Goal: Task Accomplishment & Management: Manage account settings

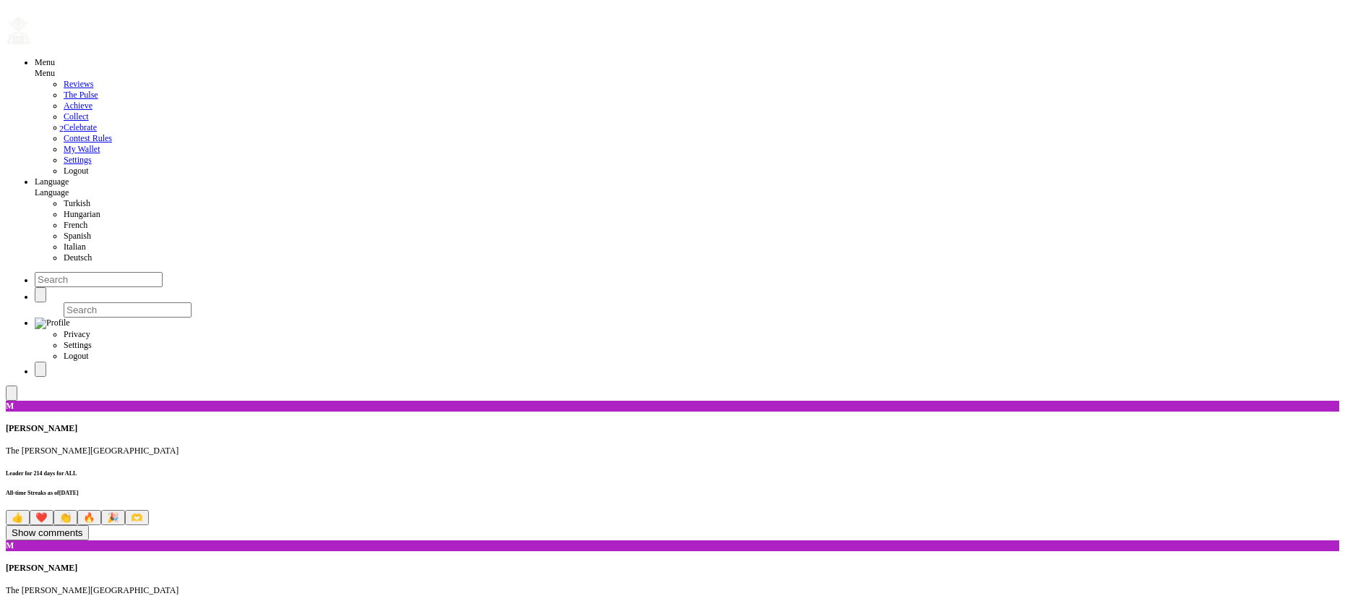
click at [64, 176] on span "Logout" at bounding box center [76, 171] width 25 height 10
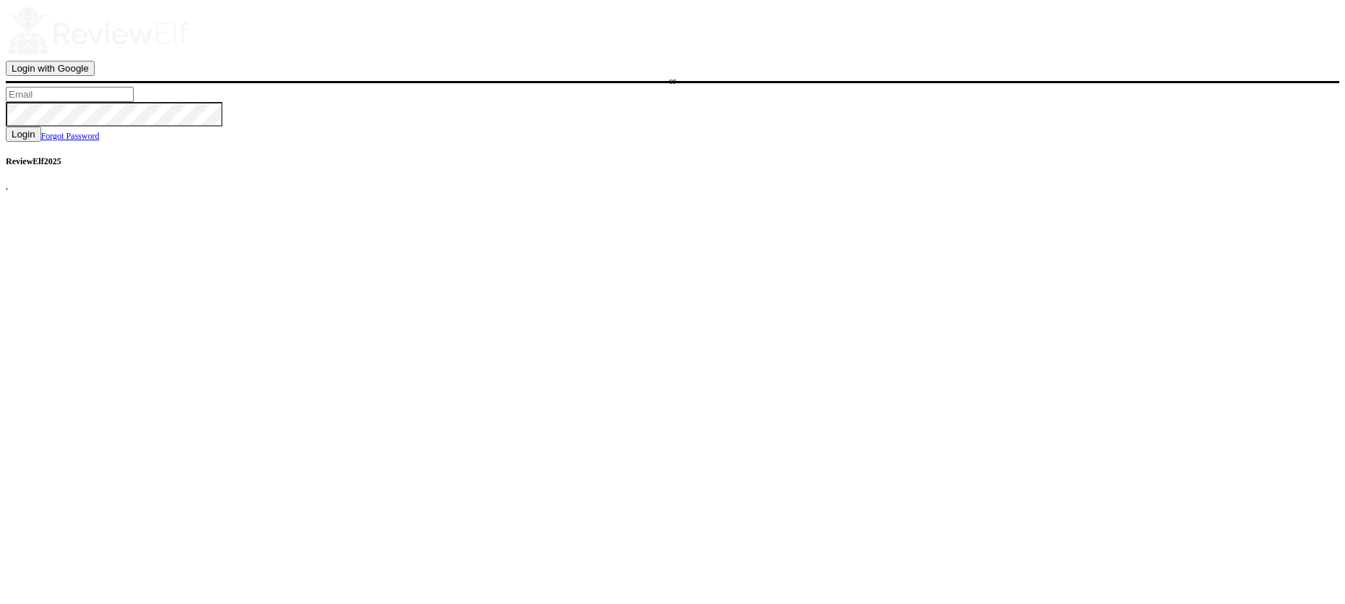
type input "[PERSON_NAME][EMAIL_ADDRESS][PERSON_NAME][DOMAIN_NAME]"
click at [89, 74] on span "Login with Google" at bounding box center [50, 68] width 77 height 11
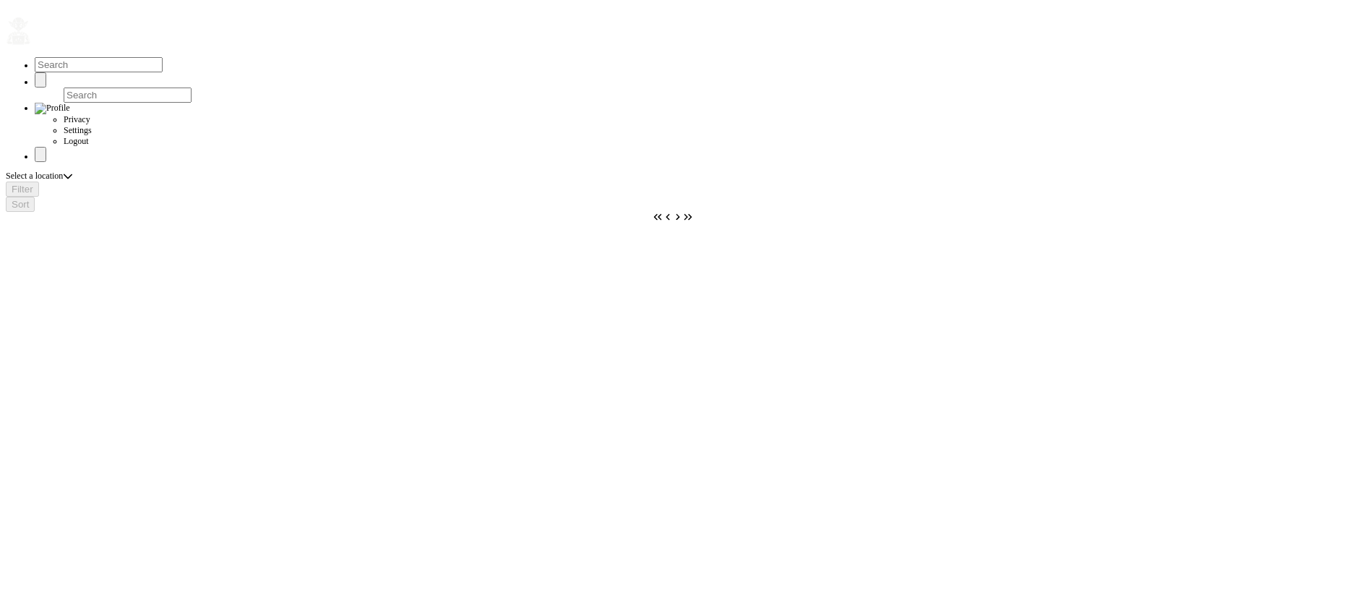
click at [31, 46] on button "button" at bounding box center [31, 46] width 0 height 0
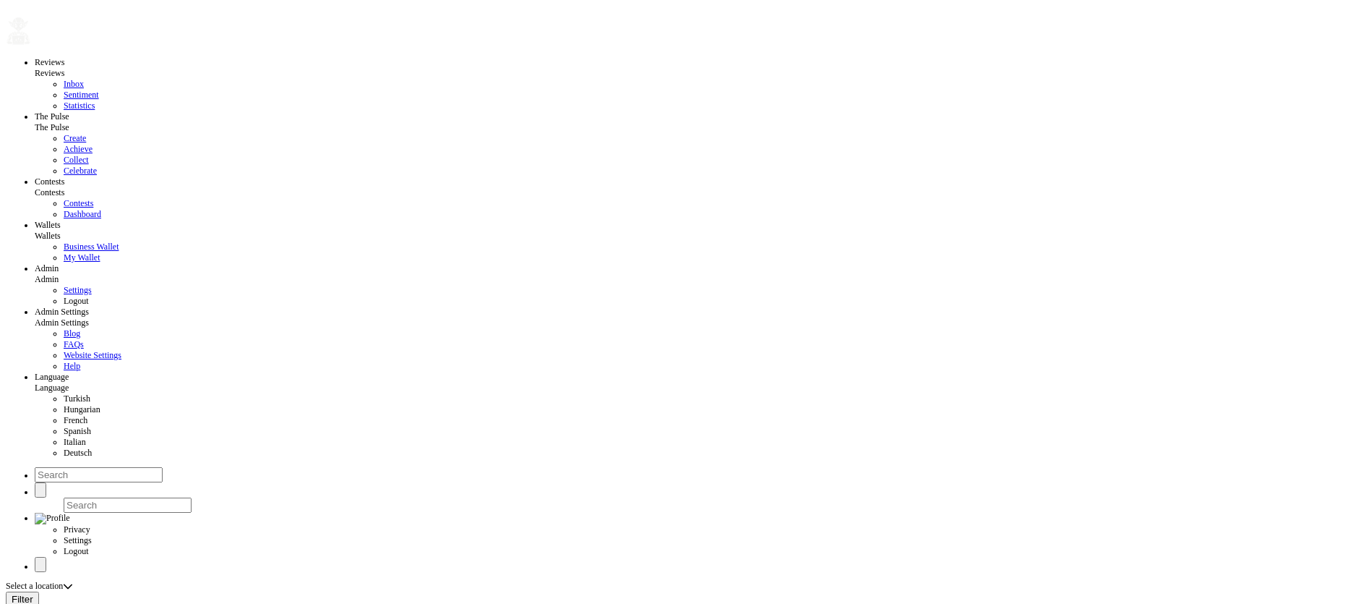
scroll to position [226, 0]
click at [64, 328] on span "Blog" at bounding box center [72, 333] width 17 height 10
click at [64, 285] on span "Settings" at bounding box center [78, 290] width 28 height 10
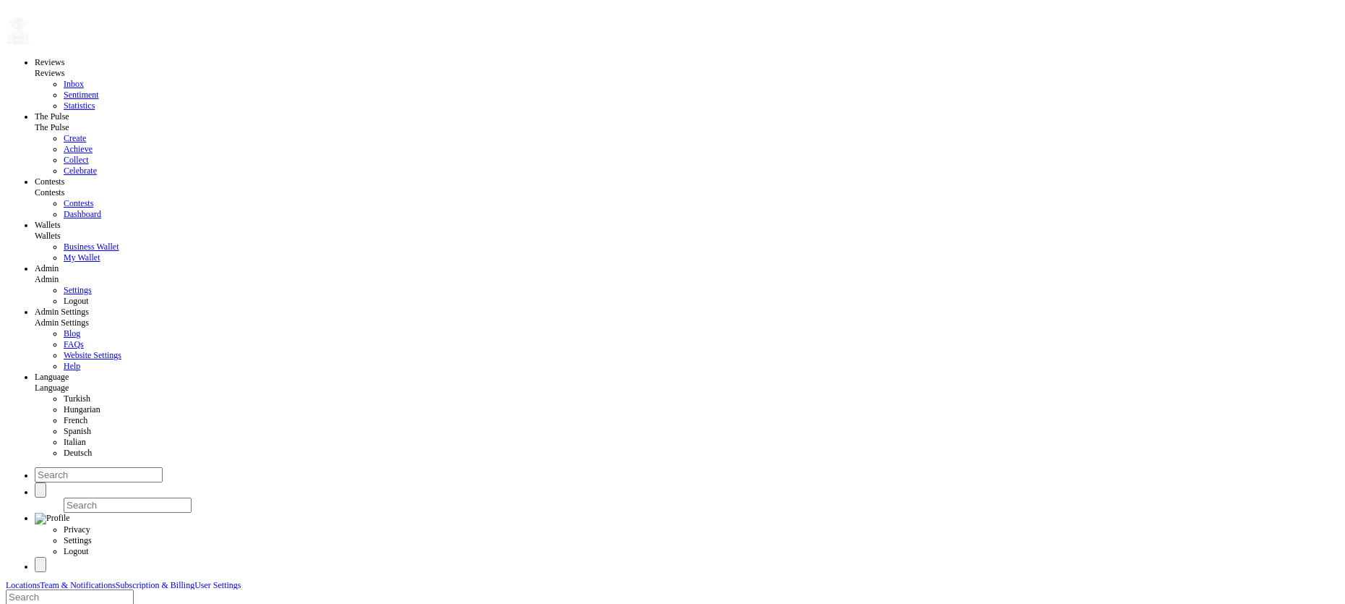
click at [115, 581] on span "Team & Notifications" at bounding box center [77, 585] width 75 height 9
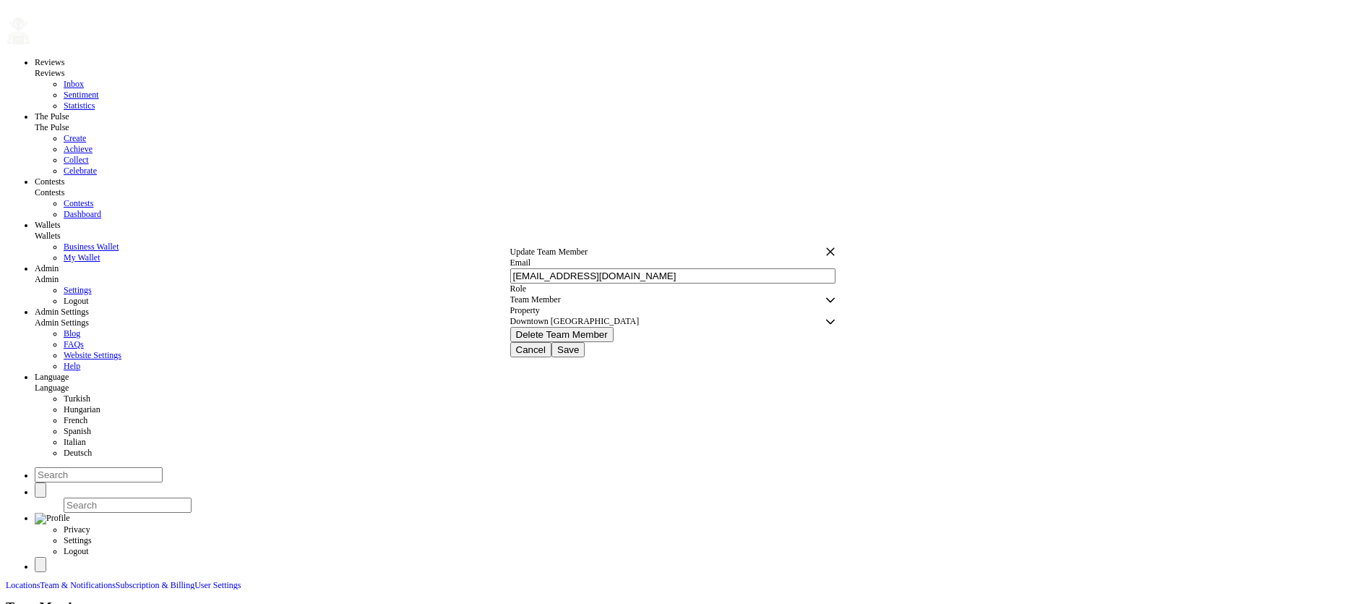
click at [606, 294] on span "Team Member" at bounding box center [667, 299] width 315 height 11
click at [574, 319] on li "Manager" at bounding box center [673, 313] width 298 height 11
click at [579, 355] on span "Save" at bounding box center [568, 349] width 22 height 11
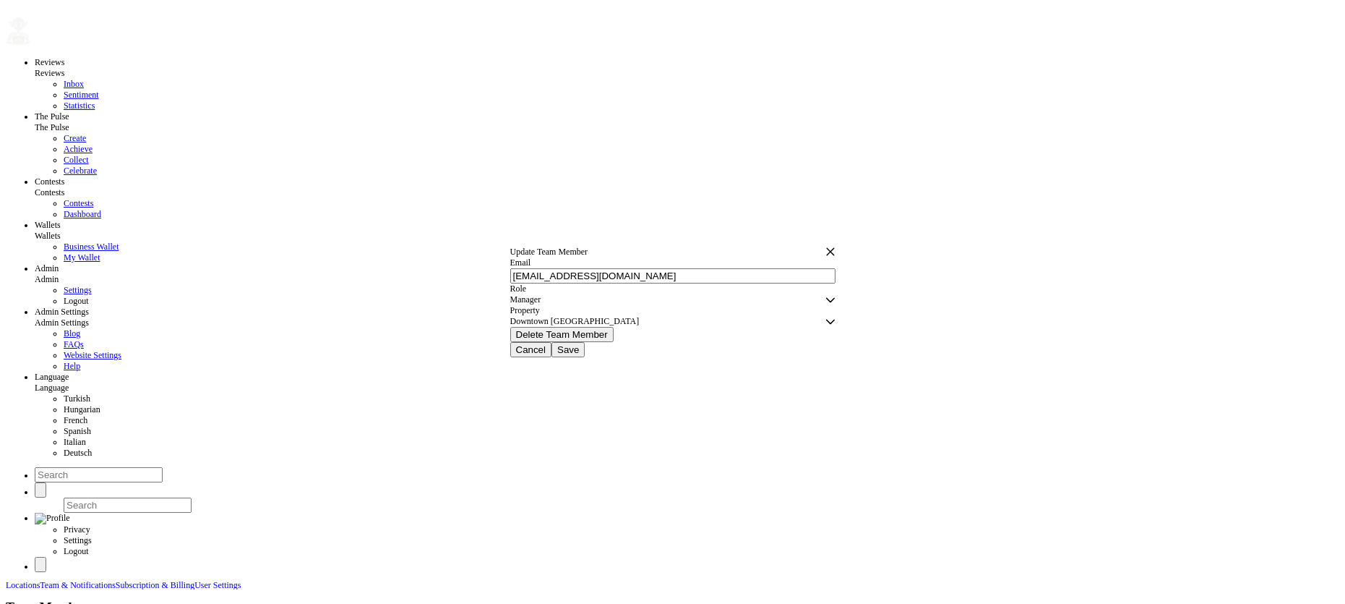
click at [560, 283] on div "Role Manager Manager Manager" at bounding box center [672, 294] width 325 height 22
click at [561, 294] on span "Manager" at bounding box center [667, 299] width 315 height 11
click at [562, 329] on span "Team Member" at bounding box center [549, 324] width 51 height 10
click at [579, 355] on span "Save" at bounding box center [568, 349] width 22 height 11
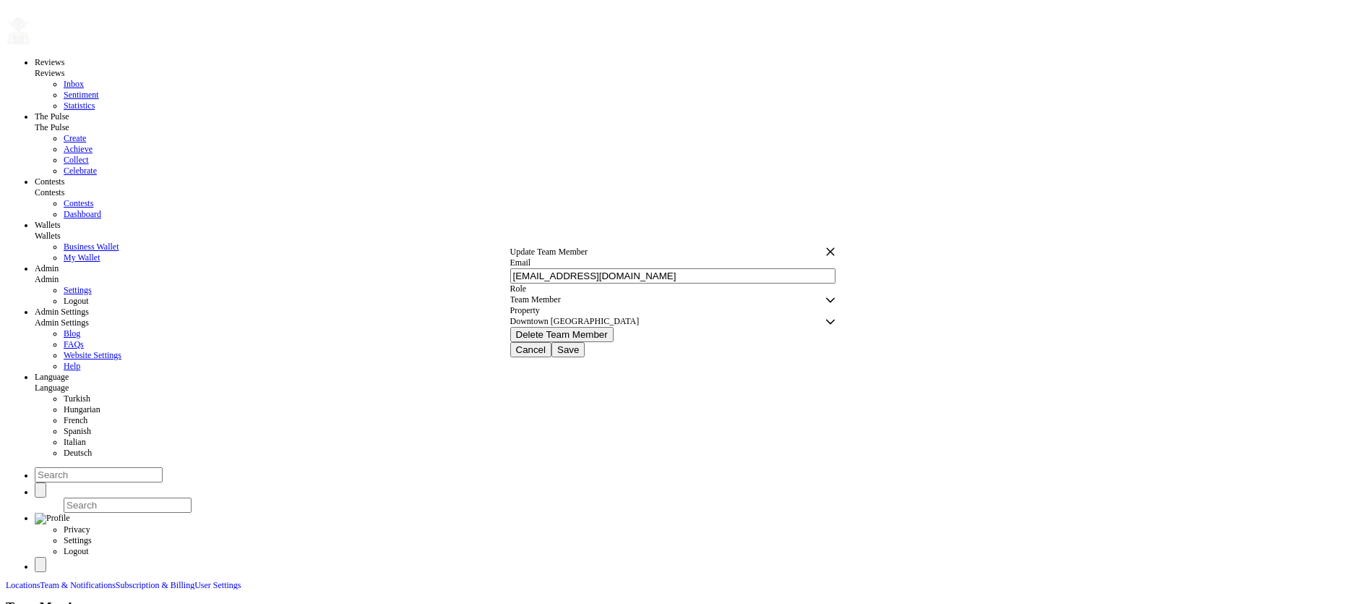
click at [565, 327] on div "Downtown Dubai" at bounding box center [667, 321] width 315 height 11
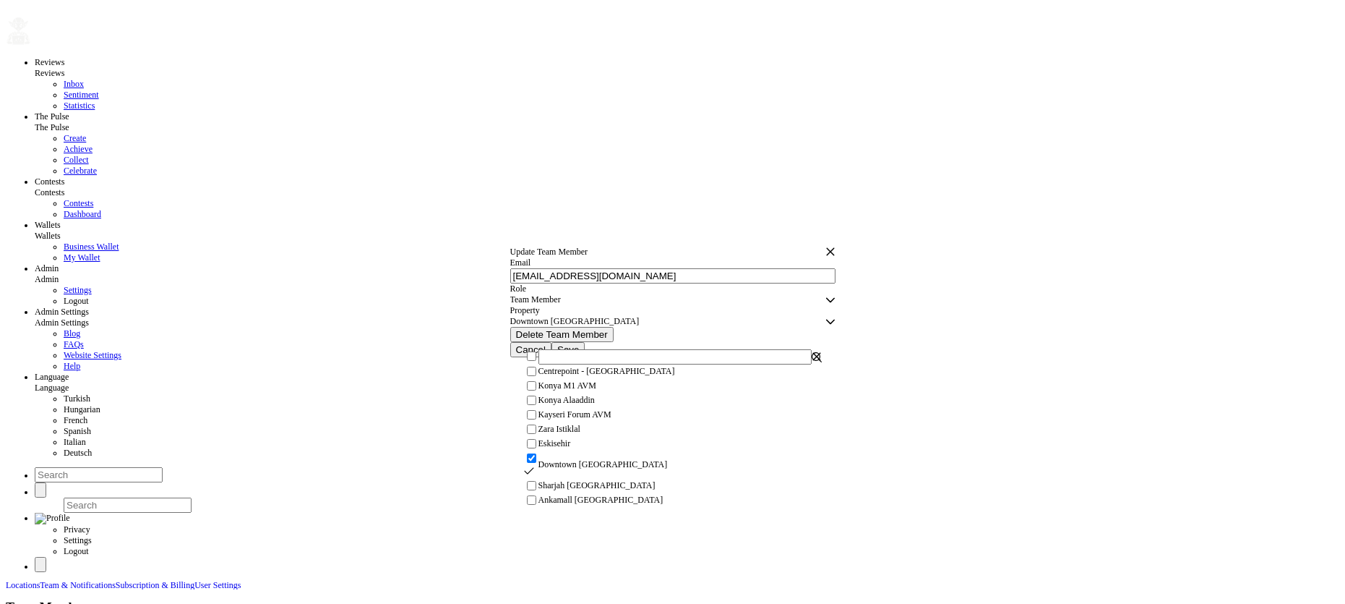
scroll to position [64, 0]
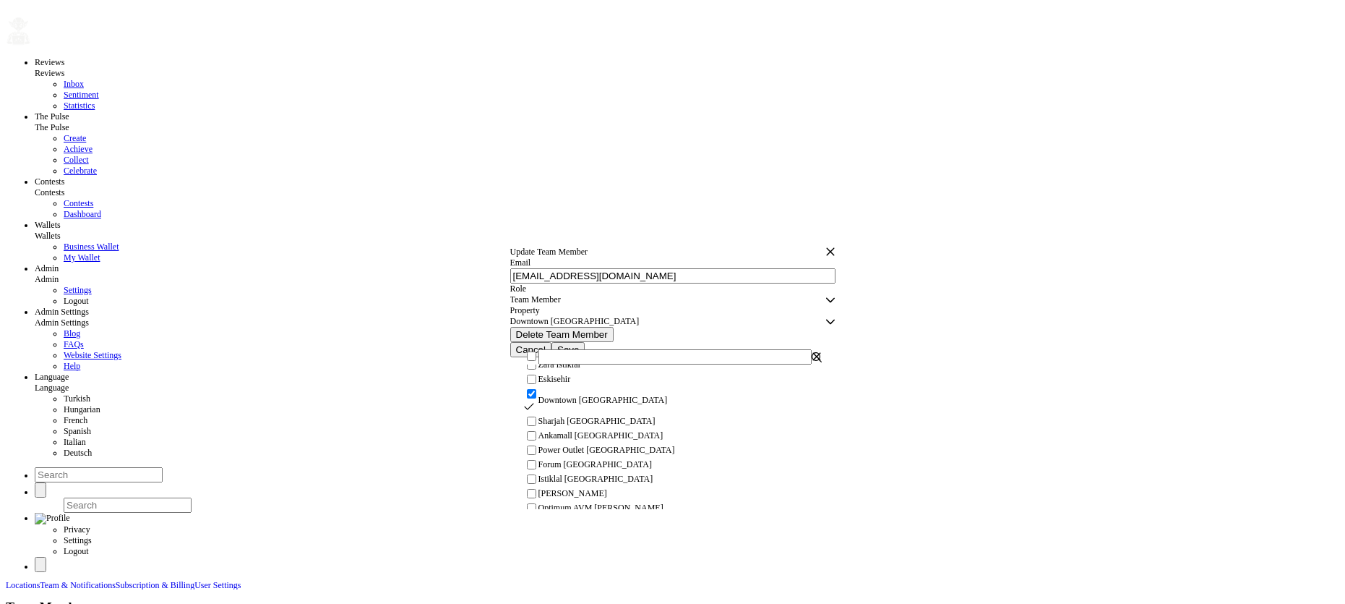
click at [565, 327] on div "Downtown Dubai" at bounding box center [667, 321] width 315 height 11
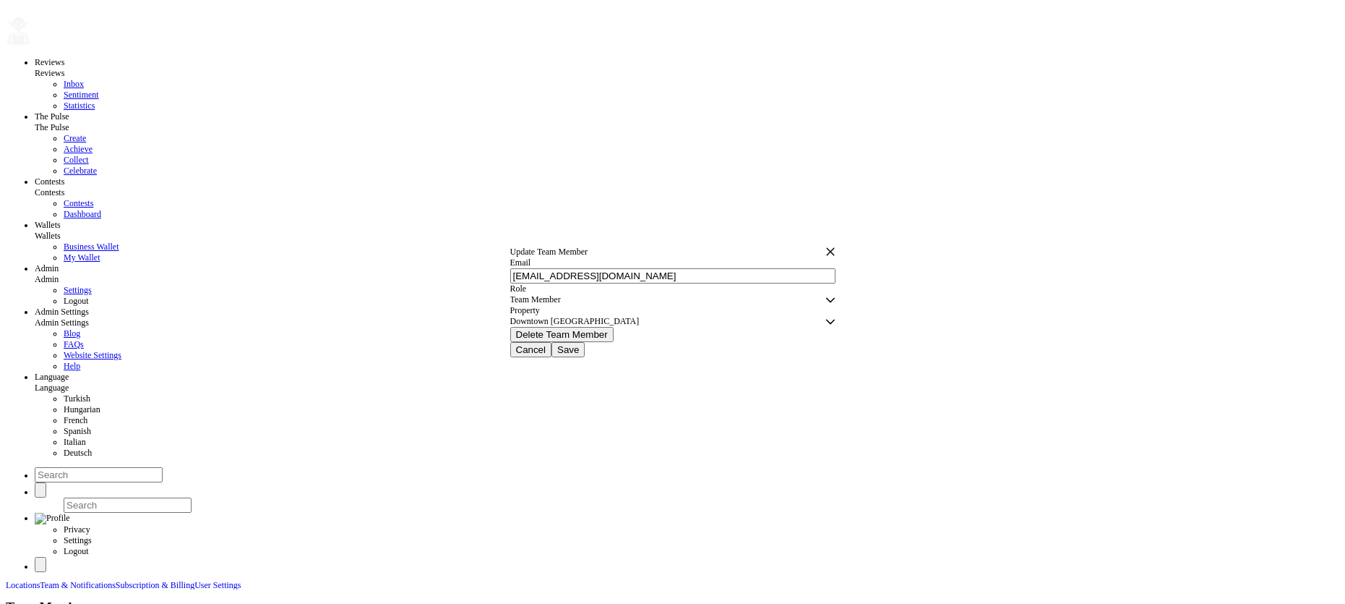
click at [565, 294] on span "Team Member" at bounding box center [667, 299] width 315 height 11
click at [562, 308] on li "Admin" at bounding box center [673, 302] width 298 height 11
click at [579, 344] on span "Save" at bounding box center [568, 338] width 22 height 11
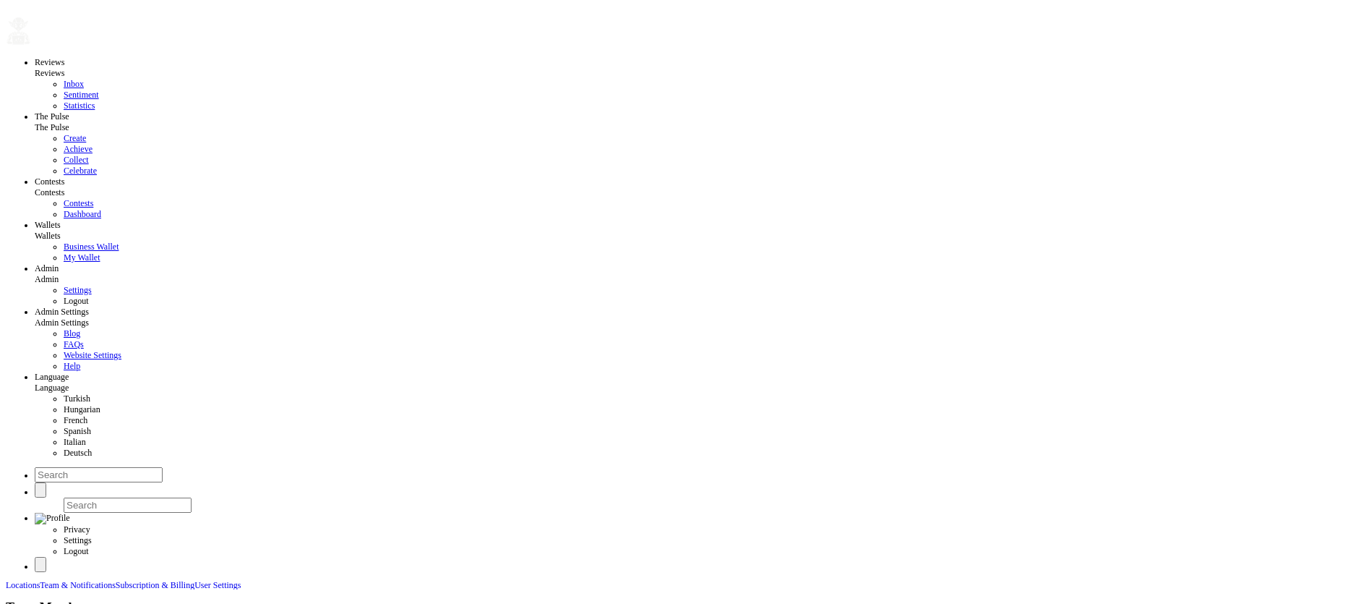
click at [556, 309] on span "Admin" at bounding box center [667, 310] width 315 height 11
click at [555, 344] on span "Manager" at bounding box center [539, 339] width 31 height 10
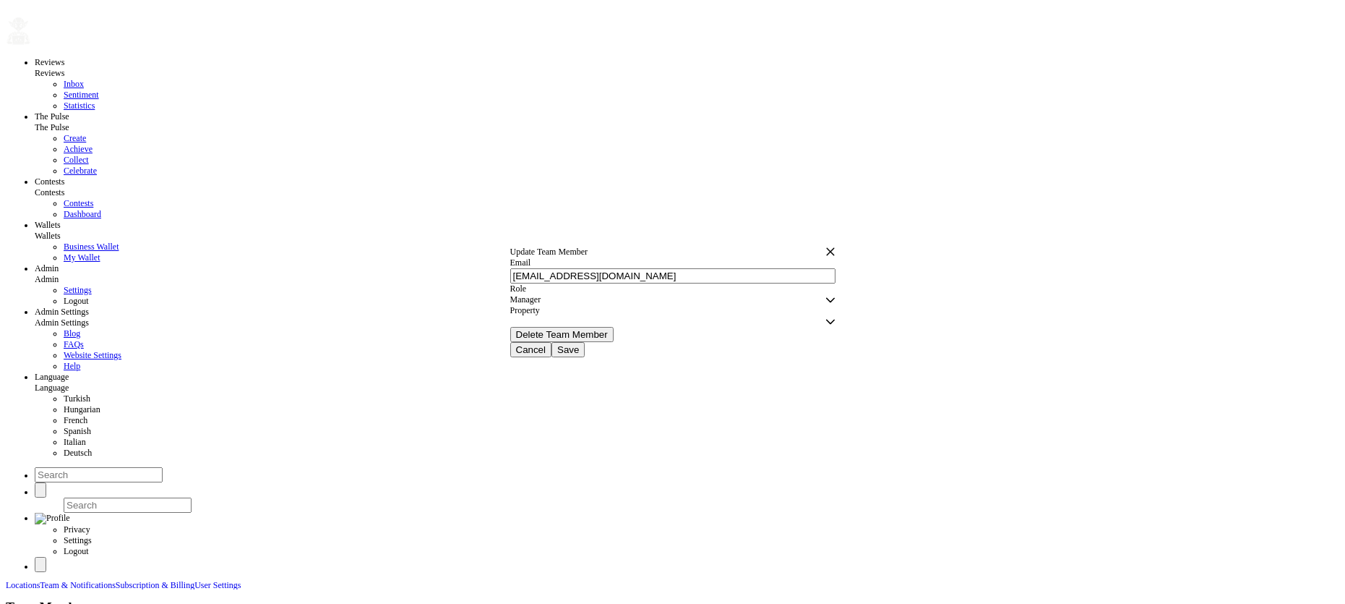
click at [579, 355] on span "Save" at bounding box center [568, 349] width 22 height 11
click at [693, 322] on div "empty" at bounding box center [667, 316] width 315 height 11
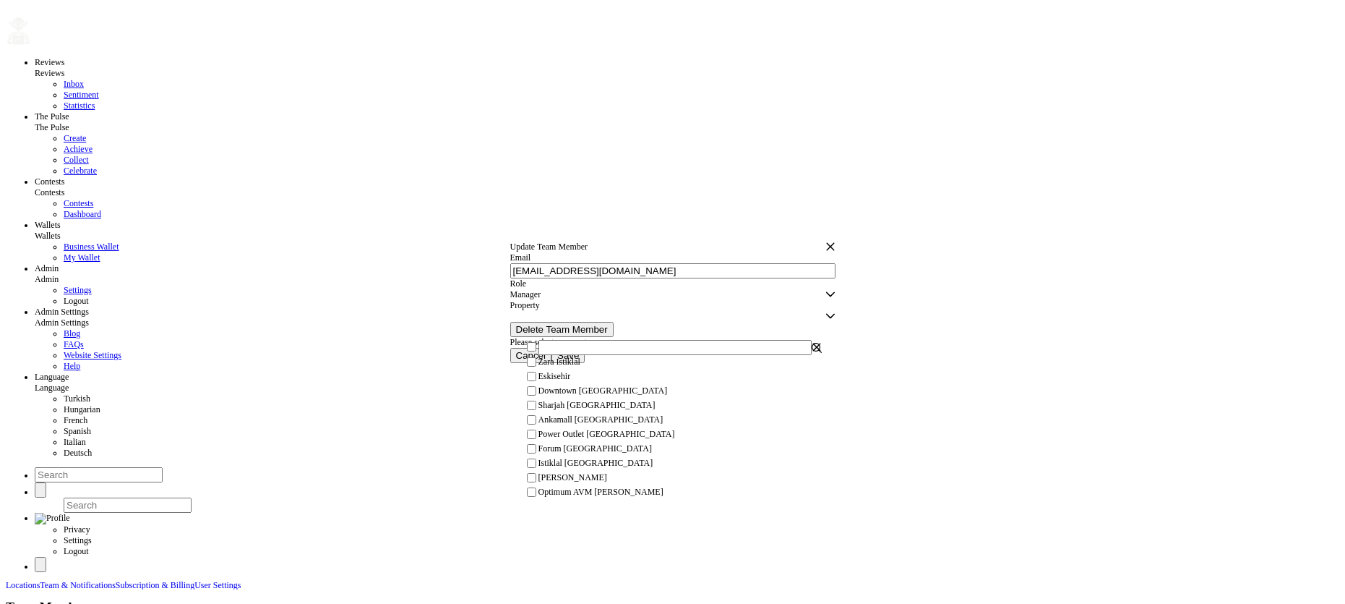
scroll to position [133, 0]
click at [567, 396] on span "Downtown Dubai" at bounding box center [603, 390] width 129 height 11
checkbox input "true"
click at [812, 352] on button "button" at bounding box center [817, 347] width 10 height 10
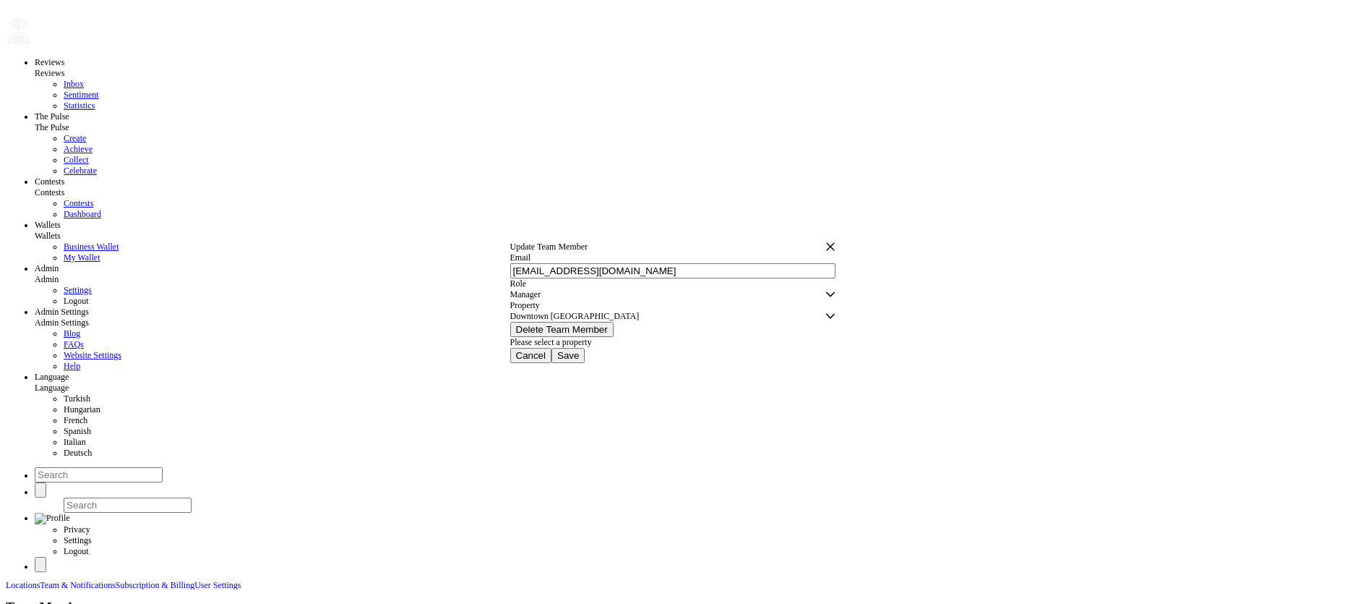
click at [579, 361] on span "Save" at bounding box center [568, 355] width 22 height 11
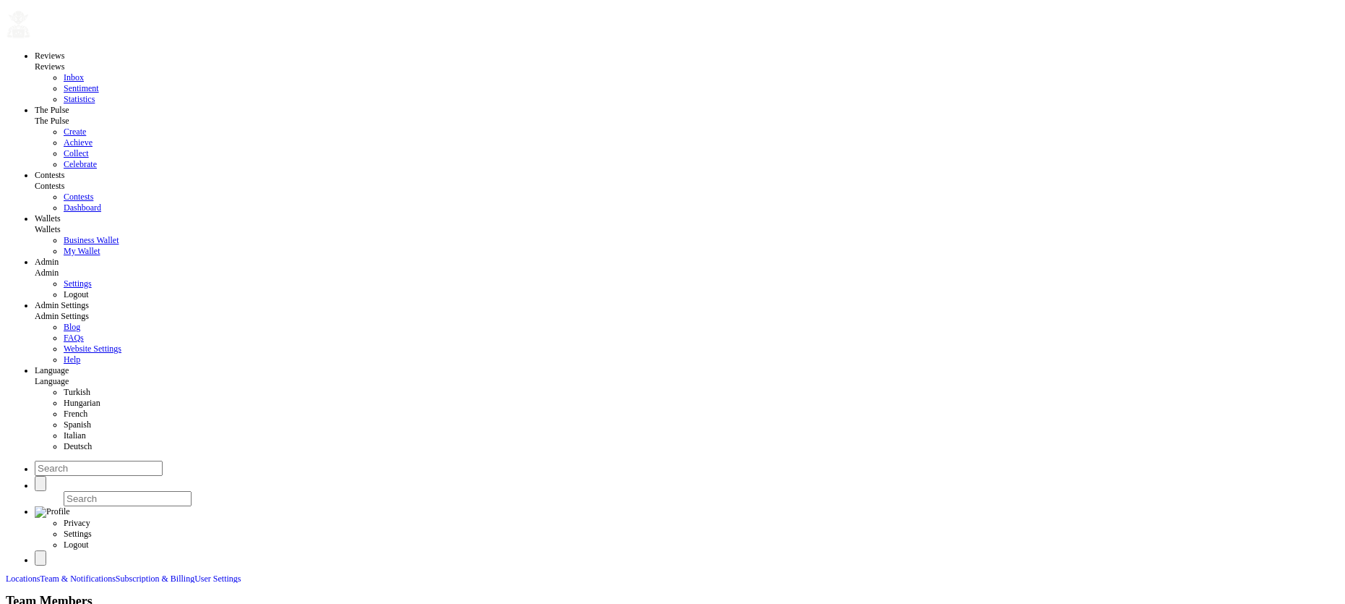
scroll to position [10, 0]
click at [64, 286] on span "Logout" at bounding box center [76, 291] width 25 height 10
